Goal: Find specific page/section: Find specific page/section

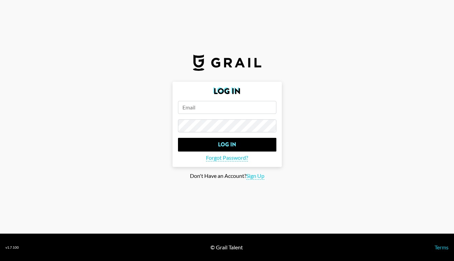
click at [193, 106] on input "email" at bounding box center [227, 107] width 98 height 13
type input "[DATE][EMAIL_ADDRESS][DOMAIN_NAME]"
click at [178, 138] on input "Log In" at bounding box center [227, 145] width 98 height 14
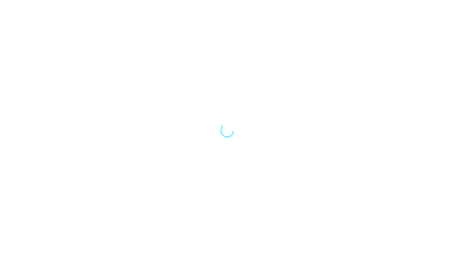
click at [206, 150] on div at bounding box center [227, 130] width 454 height 261
select select "Song"
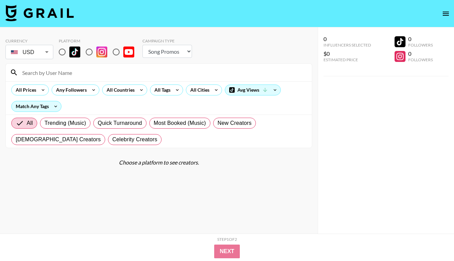
click at [45, 51] on body "Currency USD USD ​ Platform Campaign Type Choose Type... Song Promos Brand Prom…" at bounding box center [227, 144] width 454 height 288
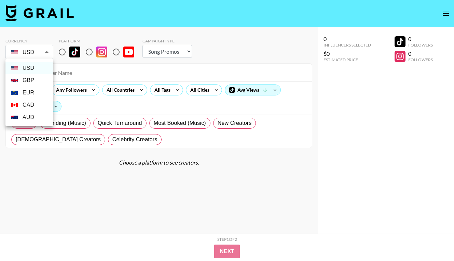
click at [140, 68] on div at bounding box center [227, 130] width 454 height 261
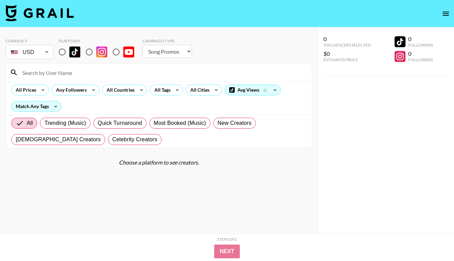
click at [62, 53] on input "radio" at bounding box center [62, 52] width 14 height 14
radio input "true"
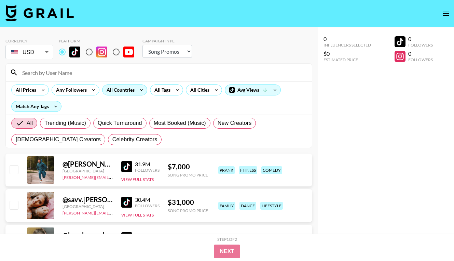
click at [121, 92] on div "All Countries" at bounding box center [118, 90] width 33 height 10
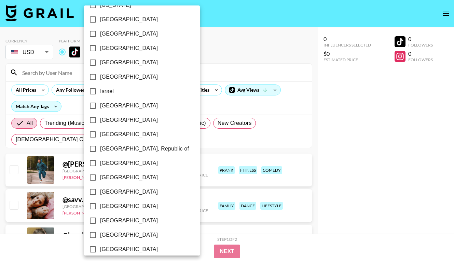
scroll to position [263, 0]
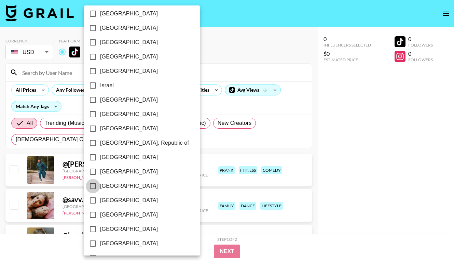
click at [95, 186] on input "[GEOGRAPHIC_DATA]" at bounding box center [93, 186] width 14 height 14
checkbox input "true"
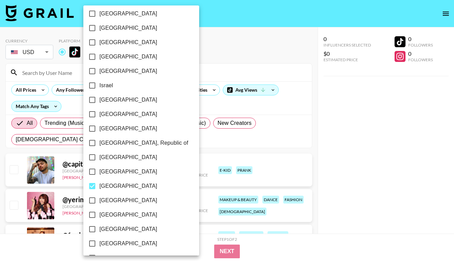
click at [223, 154] on div at bounding box center [227, 130] width 454 height 261
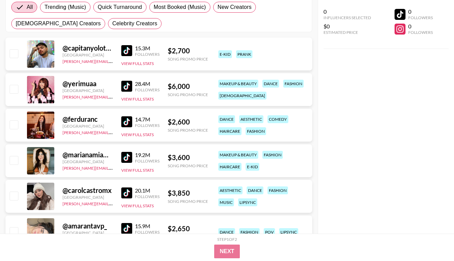
scroll to position [117, 0]
